Goal: Check status: Check status

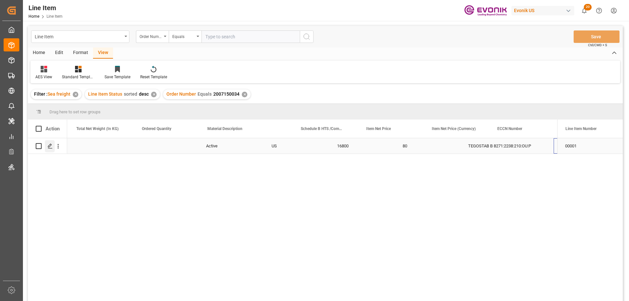
scroll to position [0, 261]
click at [57, 146] on icon "open menu" at bounding box center [58, 146] width 7 height 7
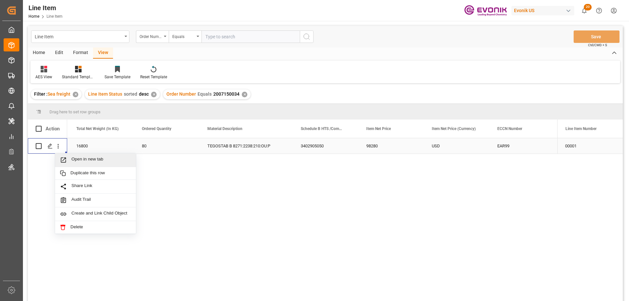
click at [82, 157] on span "Open in new tab" at bounding box center [101, 159] width 60 height 7
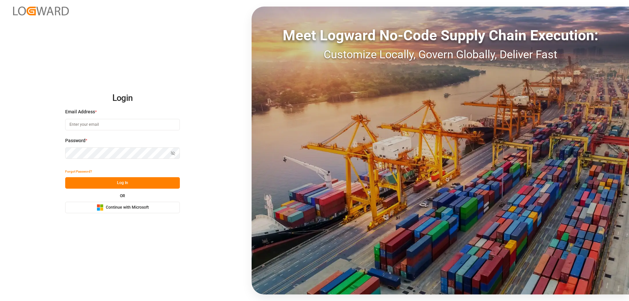
click at [83, 128] on input at bounding box center [122, 124] width 115 height 11
type input "Zachary.Glick@leschaco.com"
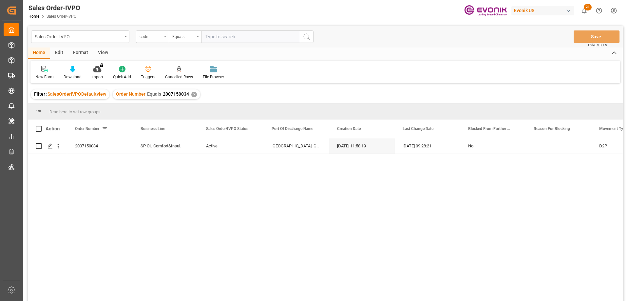
click at [158, 42] on div "code" at bounding box center [152, 36] width 33 height 12
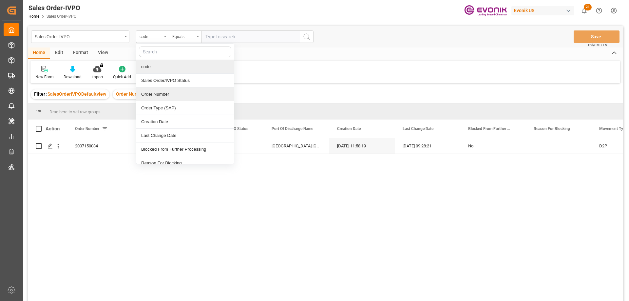
click at [158, 93] on div "Order Number" at bounding box center [185, 94] width 98 height 14
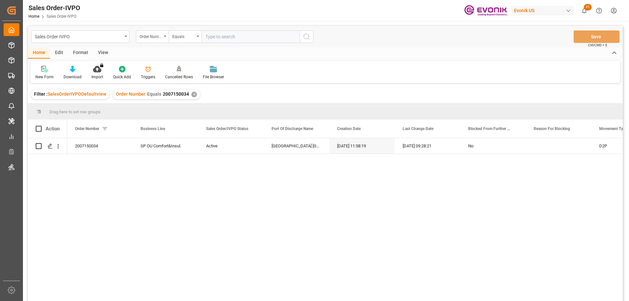
click at [232, 35] on input "text" at bounding box center [250, 36] width 98 height 12
paste input "38,200"
click at [238, 36] on input "38,200" at bounding box center [250, 36] width 98 height 12
drag, startPoint x: 225, startPoint y: 32, endPoint x: 181, endPoint y: 41, distance: 44.8
click at [181, 41] on div "Order Number Equals 38,200" at bounding box center [224, 36] width 177 height 12
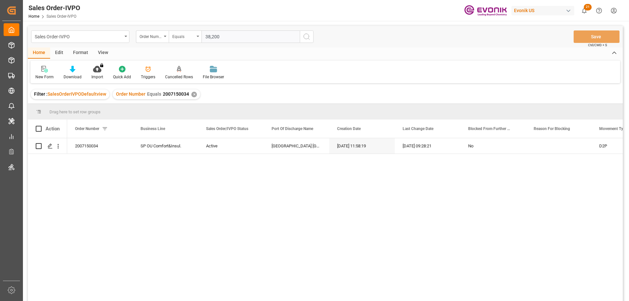
paste input "0046462785"
type input "0046462785"
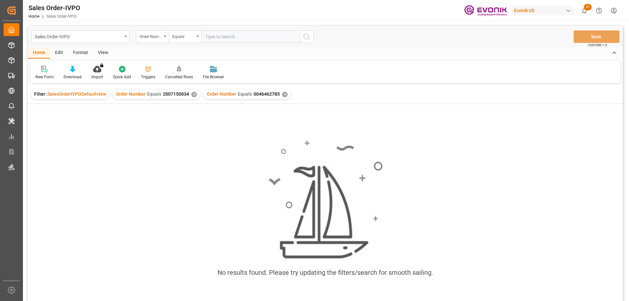
click at [193, 94] on div "✕" at bounding box center [194, 95] width 6 height 6
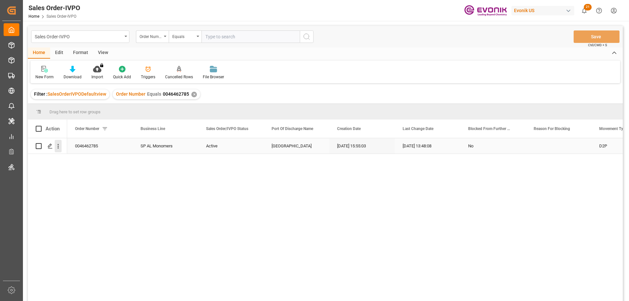
click at [57, 144] on icon "open menu" at bounding box center [58, 146] width 7 height 7
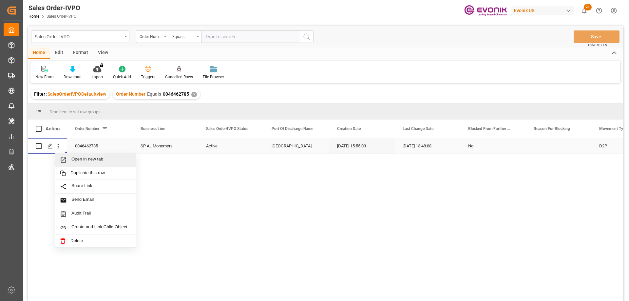
click at [79, 155] on div "Open in new tab" at bounding box center [95, 160] width 81 height 14
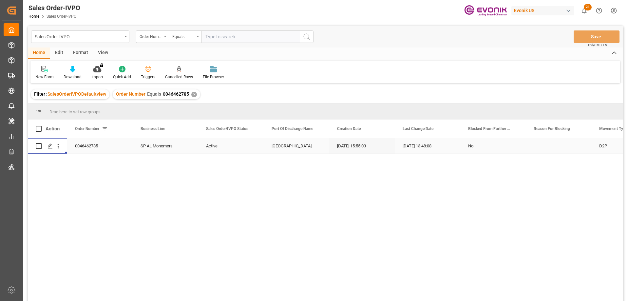
click at [226, 38] on input "text" at bounding box center [250, 36] width 98 height 12
paste input "0046473674"
type input "0046473674"
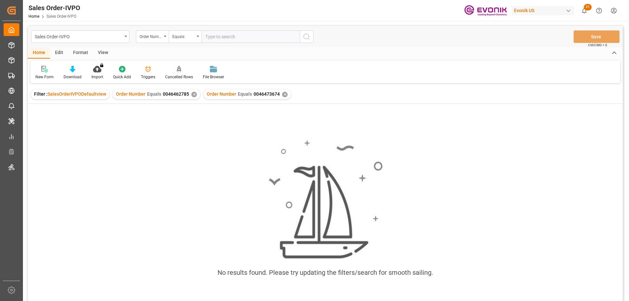
click at [193, 95] on div "✕" at bounding box center [194, 95] width 6 height 6
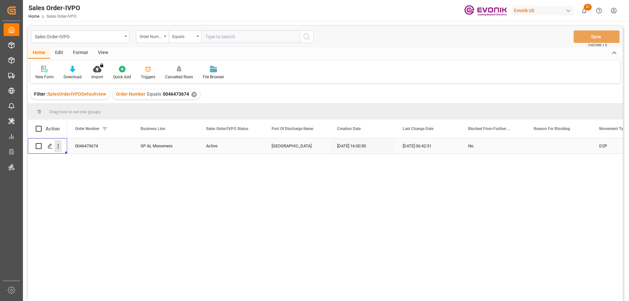
click at [58, 146] on icon "open menu" at bounding box center [58, 146] width 1 height 5
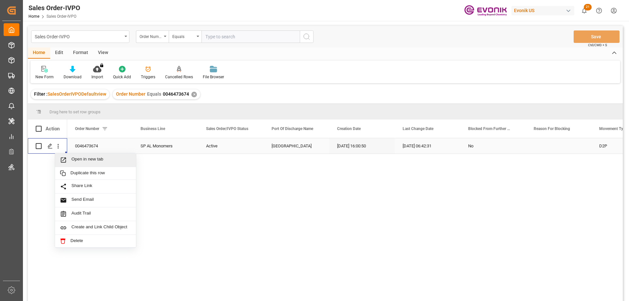
click at [80, 161] on span "Open in new tab" at bounding box center [101, 159] width 60 height 7
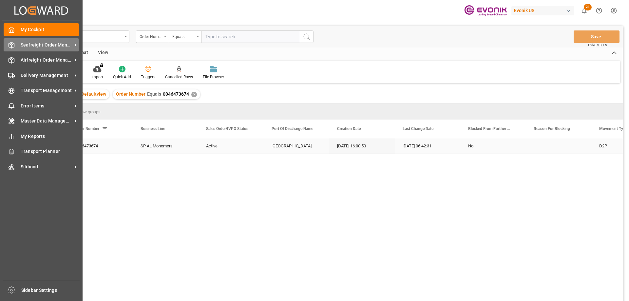
click at [57, 47] on span "Seafreight Order Management" at bounding box center [47, 45] width 52 height 7
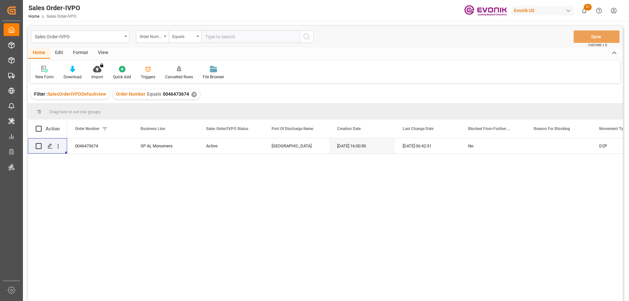
click at [231, 31] on input "text" at bounding box center [250, 36] width 98 height 12
paste input "2007168283"
type input "2007168283"
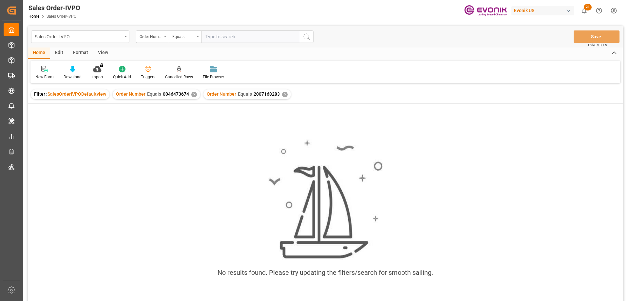
click at [191, 95] on div "✕" at bounding box center [194, 95] width 6 height 6
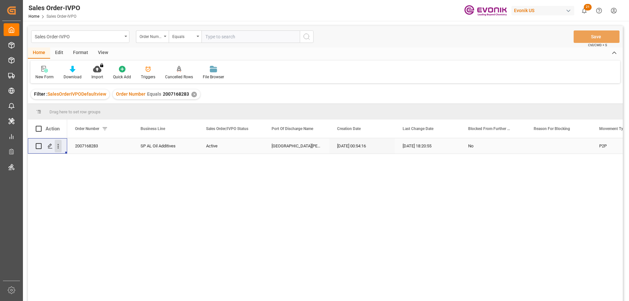
click at [57, 146] on icon "open menu" at bounding box center [58, 146] width 7 height 7
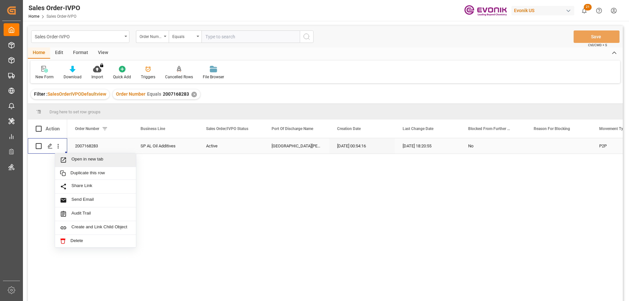
click at [88, 159] on span "Open in new tab" at bounding box center [101, 159] width 60 height 7
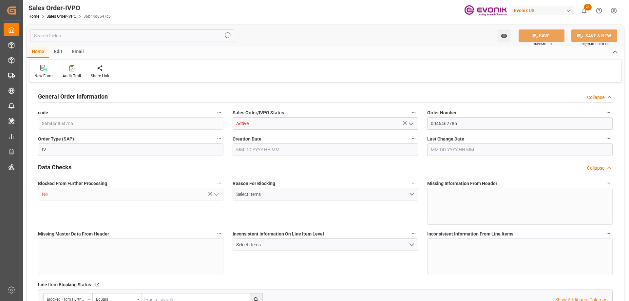
type input "NLRTM"
type input "0"
type input "1"
type input "2"
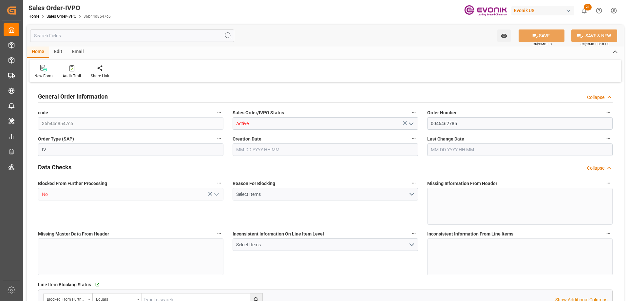
type input "18106.2"
type input "50.112"
type input "17000"
type input "30"
type input "07-08-2025 15:55"
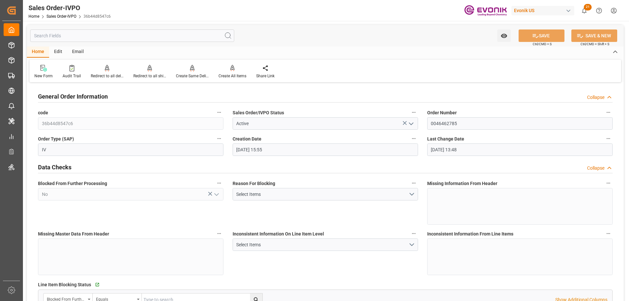
type input "09-22-2025 13:48"
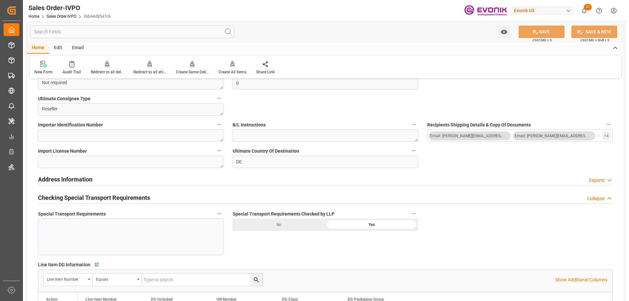
scroll to position [884, 0]
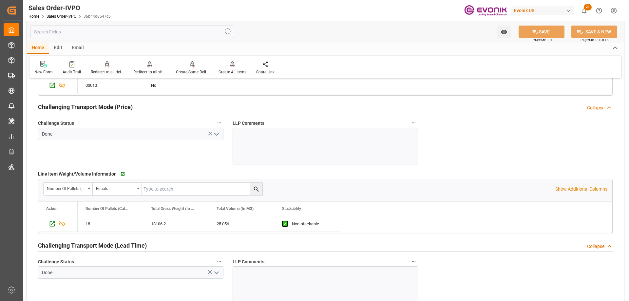
click at [335, 36] on div "Watch Option SAVE Ctrl/CMD + S SAVE & NEW Ctrl/CMD + Shift + S" at bounding box center [325, 32] width 597 height 22
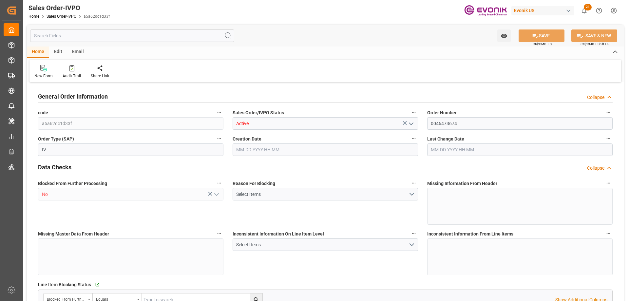
type input "NLRTM"
type input "0"
type input "1"
type input "2"
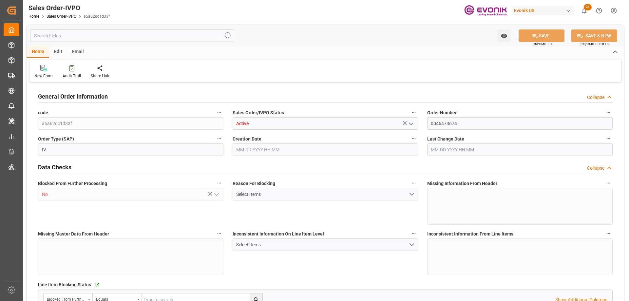
type input "18106.2"
type input "50.112"
type input "17000"
type input "30"
type input "09-16-2025 16:00"
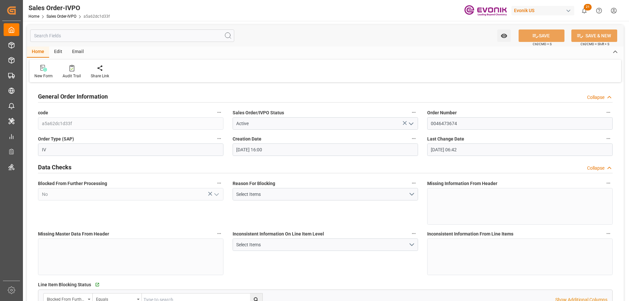
type input "09-17-2025 06:42"
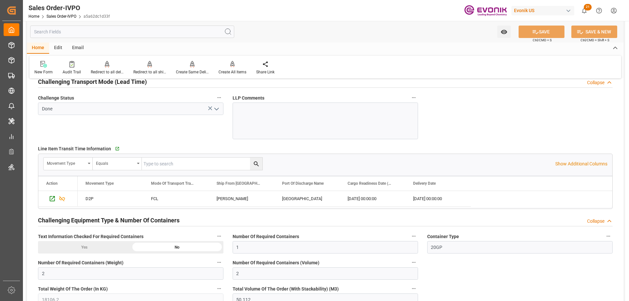
scroll to position [917, 0]
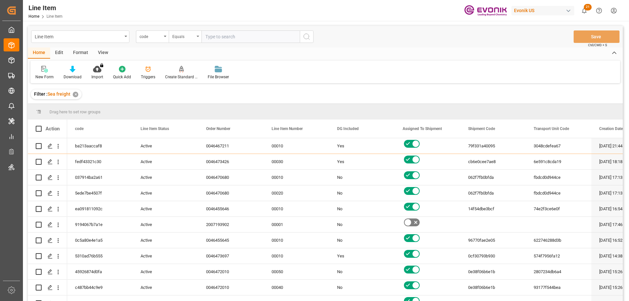
click at [169, 35] on div "Equals" at bounding box center [185, 36] width 33 height 12
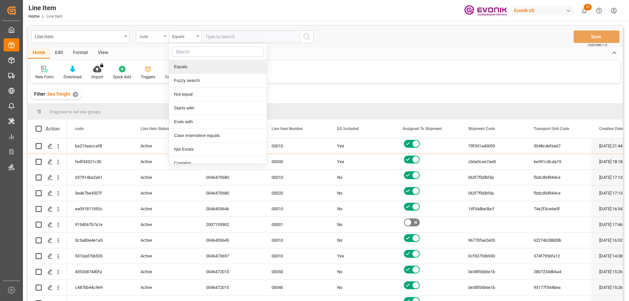
click at [163, 40] on div "code" at bounding box center [152, 36] width 33 height 12
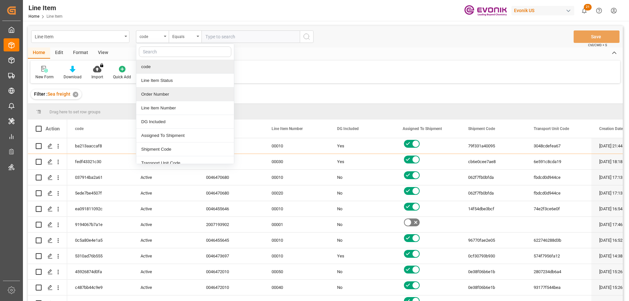
click at [167, 92] on div "Order Number" at bounding box center [185, 94] width 98 height 14
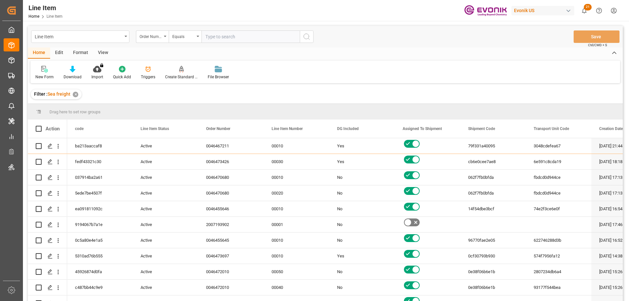
click at [104, 52] on div "View" at bounding box center [103, 52] width 20 height 11
click at [79, 73] on div "Standard Templates" at bounding box center [74, 72] width 43 height 14
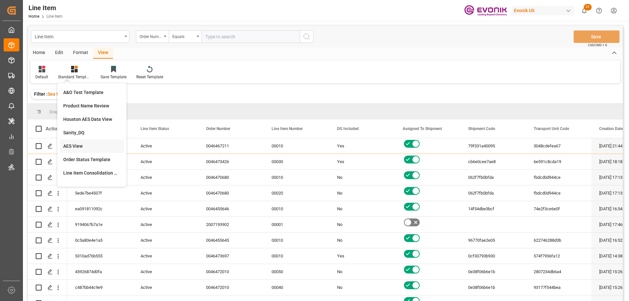
click at [80, 145] on div "AES View" at bounding box center [91, 146] width 57 height 7
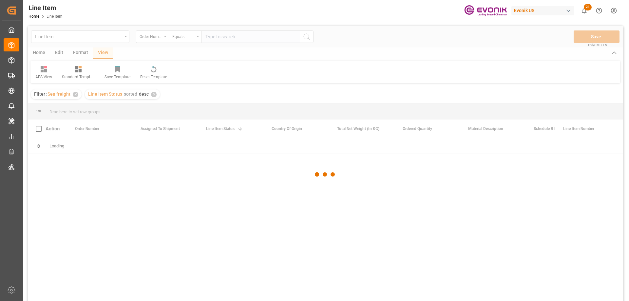
click at [222, 37] on div at bounding box center [325, 174] width 595 height 297
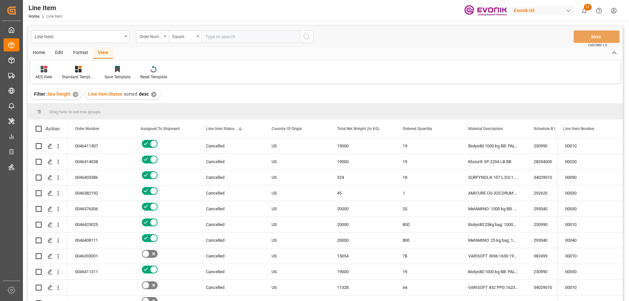
click at [220, 36] on input "text" at bounding box center [250, 36] width 98 height 12
paste input "2007150034"
type input "2007150034"
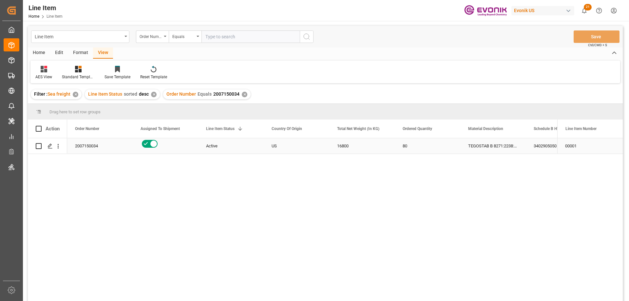
click at [92, 145] on div "2007150034" at bounding box center [99, 145] width 65 height 15
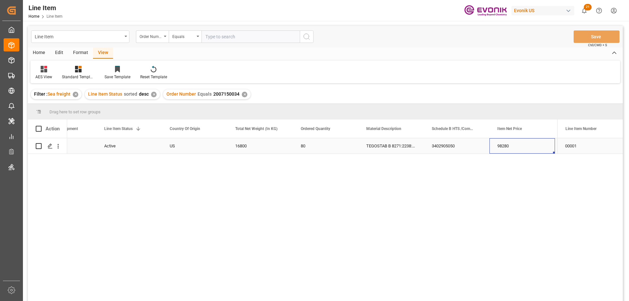
scroll to position [0, 167]
click at [59, 142] on button "open menu" at bounding box center [58, 146] width 7 height 12
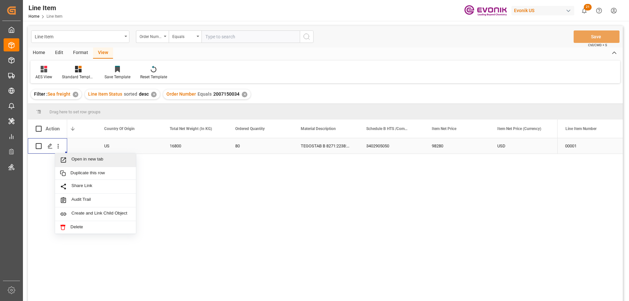
click at [81, 160] on span "Open in new tab" at bounding box center [101, 159] width 60 height 7
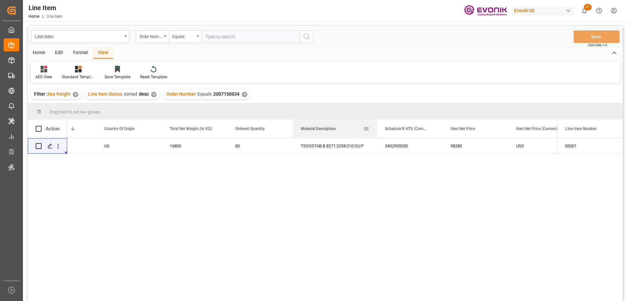
drag, startPoint x: 358, startPoint y: 130, endPoint x: 376, endPoint y: 130, distance: 18.7
click at [376, 130] on div at bounding box center [377, 129] width 3 height 18
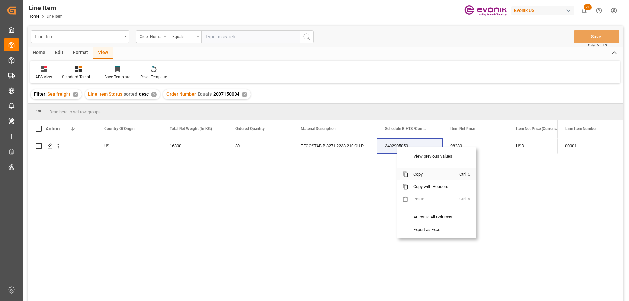
click at [418, 174] on span "Copy" at bounding box center [433, 174] width 51 height 12
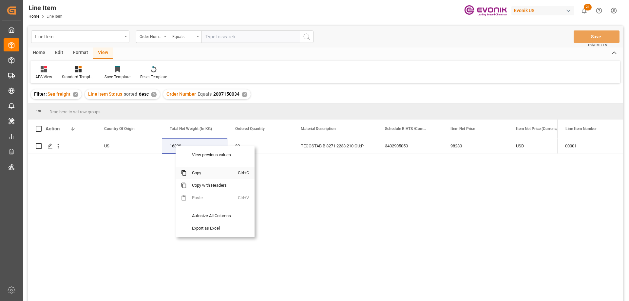
click at [201, 174] on span "Copy" at bounding box center [212, 173] width 51 height 12
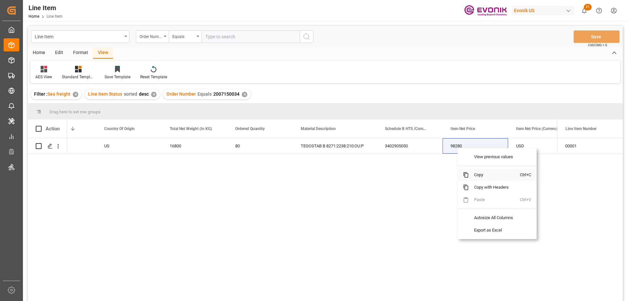
click at [472, 173] on span "Copy" at bounding box center [494, 175] width 51 height 12
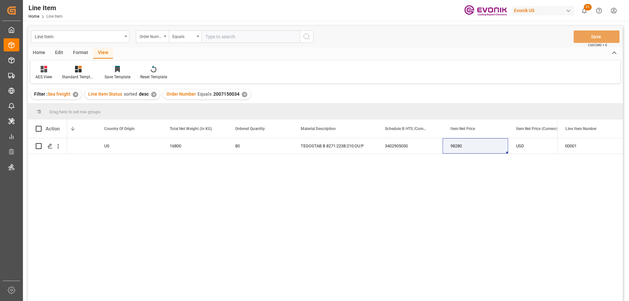
click at [245, 38] on input "text" at bounding box center [250, 36] width 98 height 12
paste input "0046463894"
type input "0046463894"
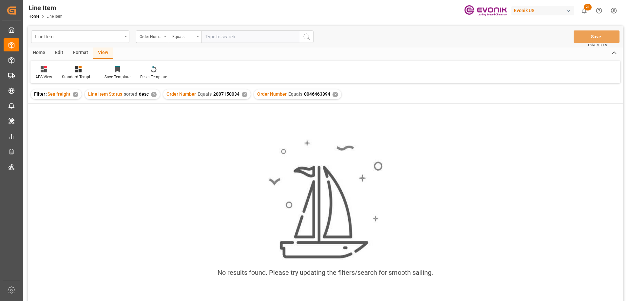
click at [244, 95] on div "✕" at bounding box center [245, 95] width 6 height 6
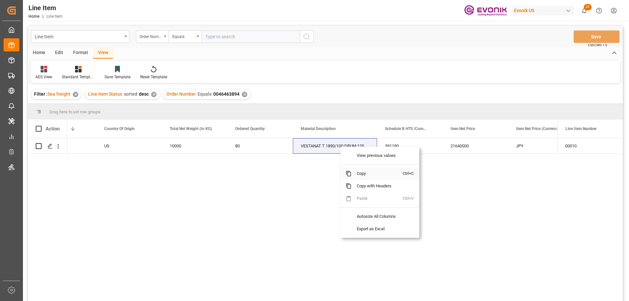
click at [360, 174] on span "Copy" at bounding box center [376, 173] width 51 height 12
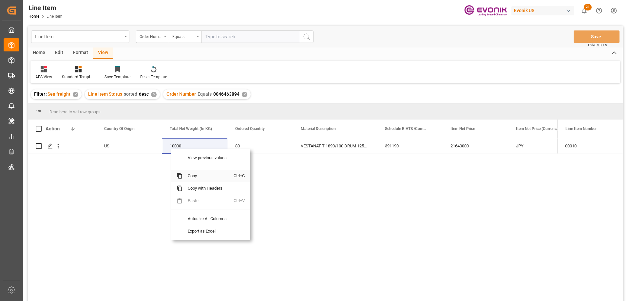
click at [192, 176] on span "Copy" at bounding box center [207, 176] width 51 height 12
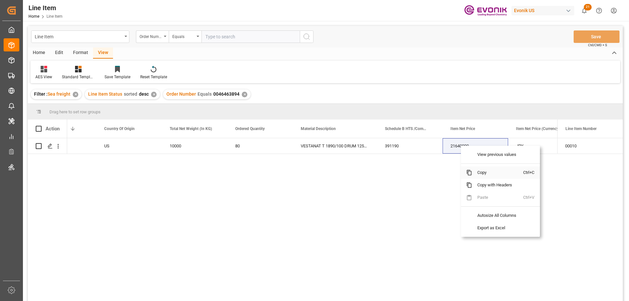
click at [485, 173] on span "Copy" at bounding box center [497, 172] width 51 height 12
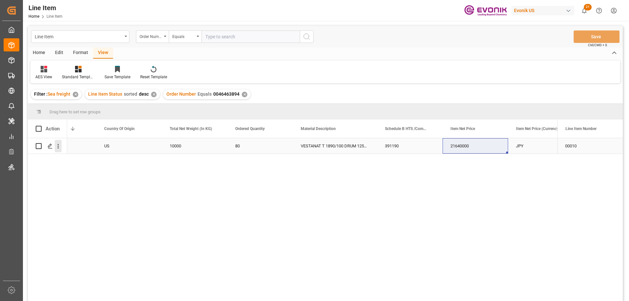
drag, startPoint x: 57, startPoint y: 144, endPoint x: 58, endPoint y: 148, distance: 4.4
click at [57, 144] on icon "open menu" at bounding box center [58, 146] width 7 height 7
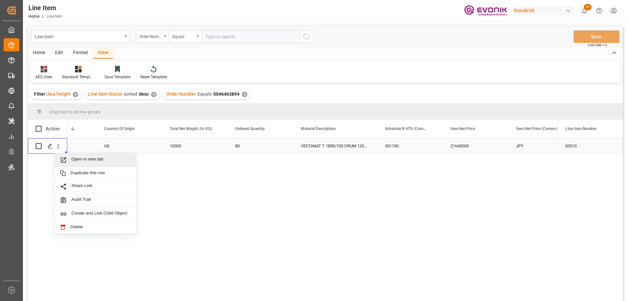
click at [81, 160] on span "Open in new tab" at bounding box center [101, 159] width 60 height 7
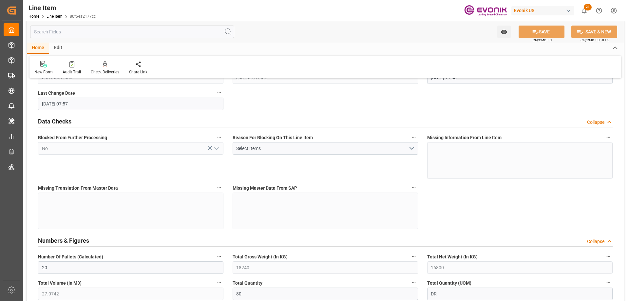
scroll to position [262, 0]
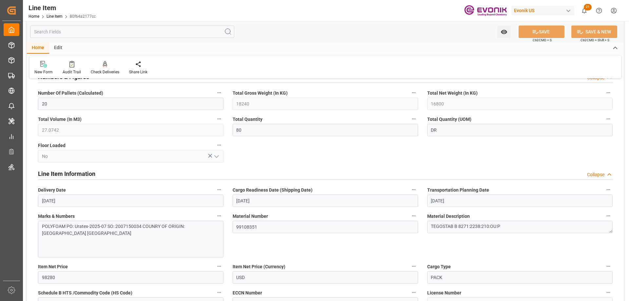
click at [67, 28] on input "text" at bounding box center [132, 32] width 204 height 12
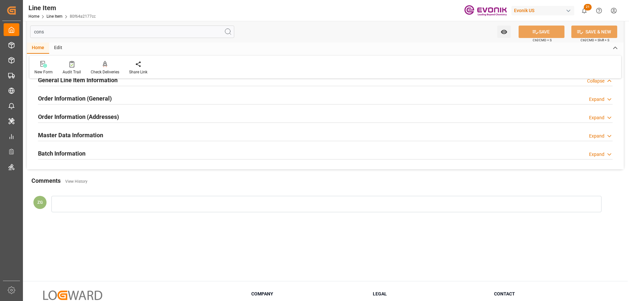
scroll to position [0, 0]
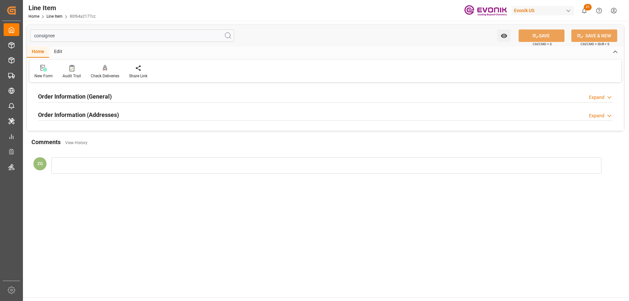
type input "consignee"
click at [83, 115] on h2 "Order Information (Addresses)" at bounding box center [78, 114] width 81 height 9
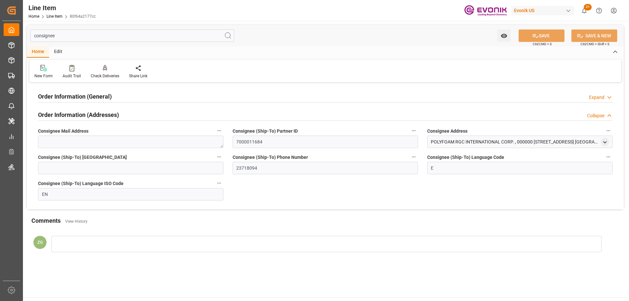
click at [82, 96] on h2 "Order Information (General)" at bounding box center [75, 96] width 74 height 9
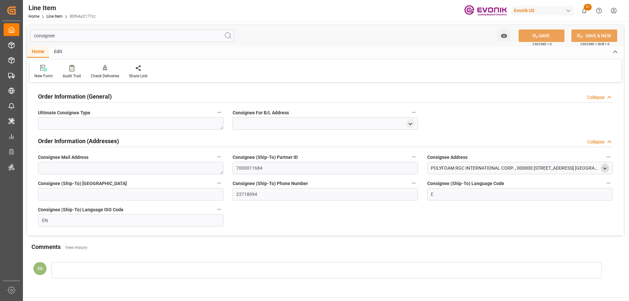
click at [604, 167] on icon "open menu" at bounding box center [605, 169] width 6 height 6
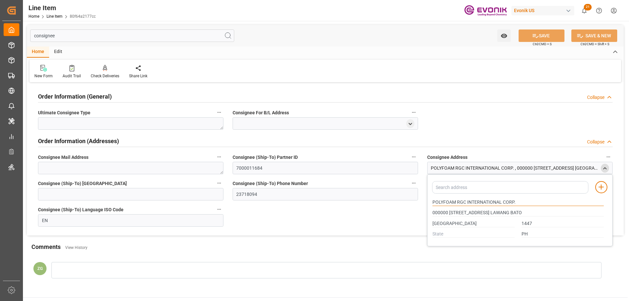
drag, startPoint x: 433, startPoint y: 201, endPoint x: 466, endPoint y: 201, distance: 33.1
click at [466, 201] on input "POLYFOAM RGC INTERNATIONAL CORP." at bounding box center [517, 202] width 171 height 7
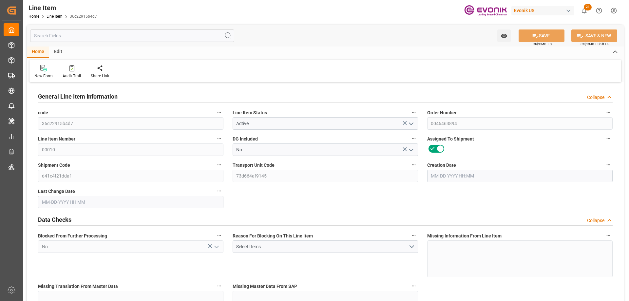
type input "20"
type input "11488"
type input "10000"
type input "23.1069"
type input "80"
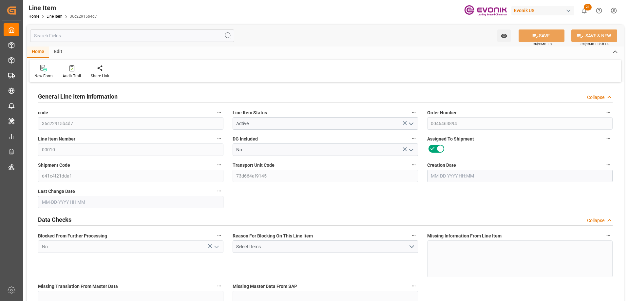
type input "21640000"
type input "80"
type input "11488"
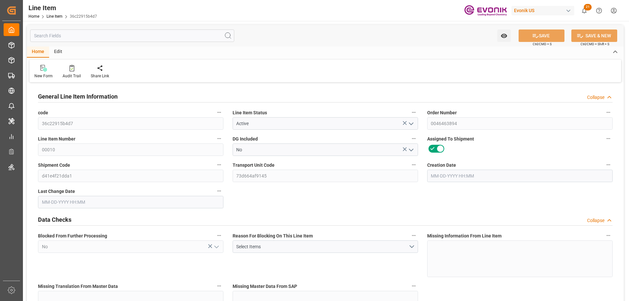
type input "11888"
type input "10000"
type input "23.1069"
type input "23106.88"
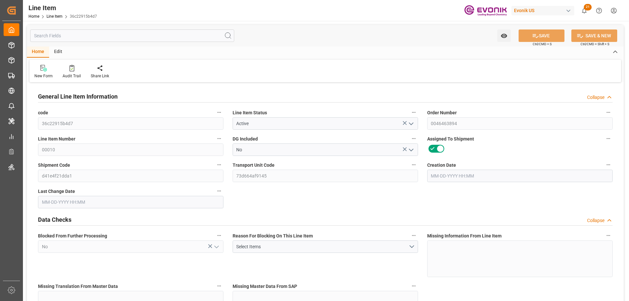
type input "0"
type input "08-27-2025 14:42"
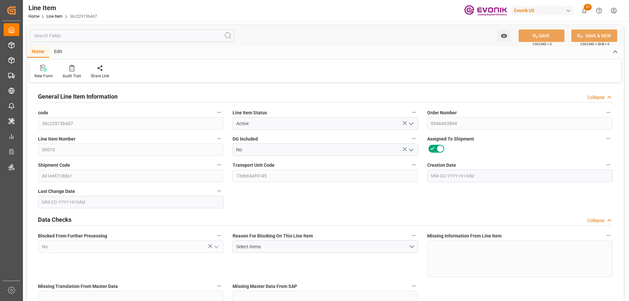
type input "08-28-2025 03:44"
type input "11-17-2025"
type input "10-01-2025"
type input "09-24-2025"
click at [79, 32] on input "text" at bounding box center [132, 35] width 204 height 12
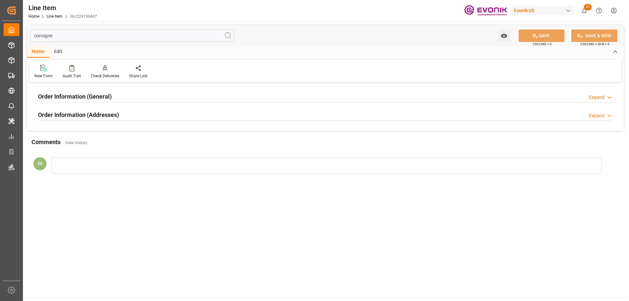
type input "consigne"
click at [98, 115] on h2 "Order Information (Addresses)" at bounding box center [78, 114] width 81 height 9
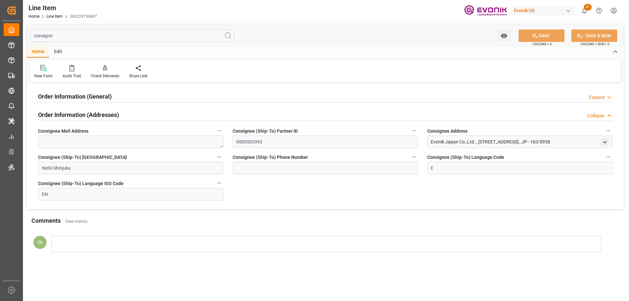
click at [95, 91] on div "Order Information (General)" at bounding box center [75, 96] width 74 height 12
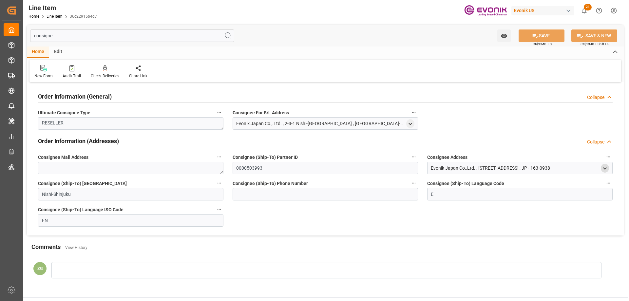
click at [602, 168] on icon "open menu" at bounding box center [605, 169] width 6 height 6
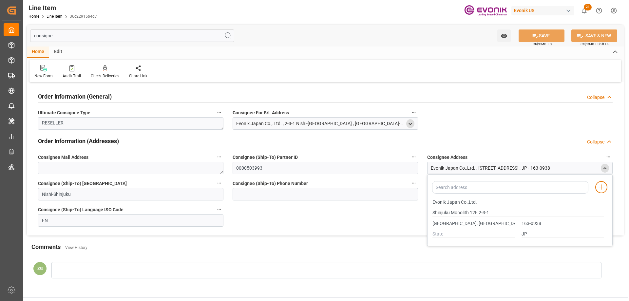
click at [411, 123] on icon "open menu" at bounding box center [410, 124] width 6 height 6
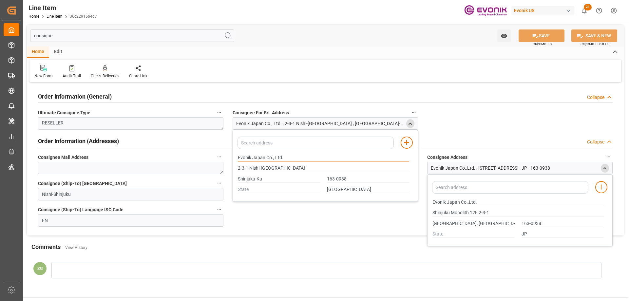
drag, startPoint x: 238, startPoint y: 156, endPoint x: 265, endPoint y: 159, distance: 27.3
click at [265, 159] on input "Evonik Japan Co., Ltd." at bounding box center [323, 157] width 171 height 7
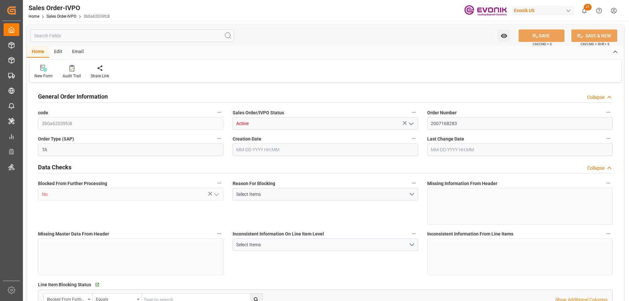
type input "GTSTC"
type input "0"
type input "1"
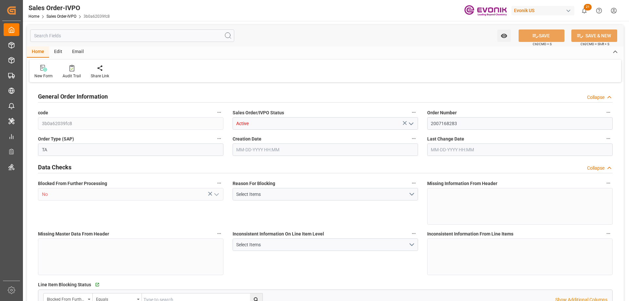
type input "7920"
type input "18.9869"
type input "17000"
type input "30"
type input "[DATE] 00:54"
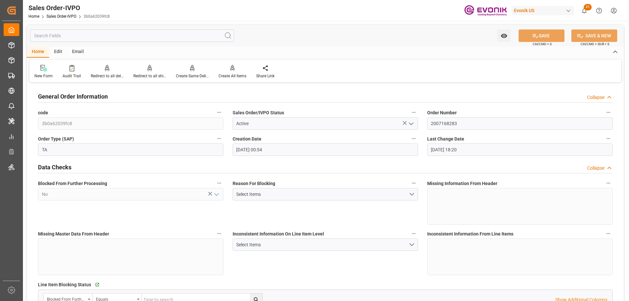
type input "[DATE] 18:20"
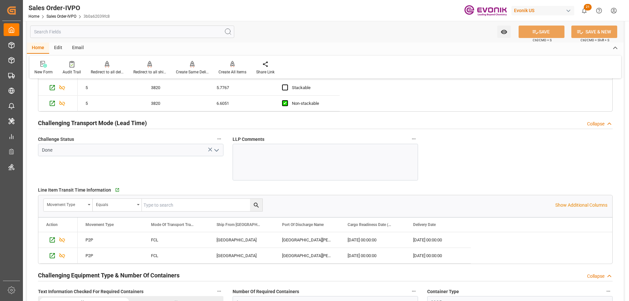
scroll to position [1080, 0]
